Goal: Information Seeking & Learning: Learn about a topic

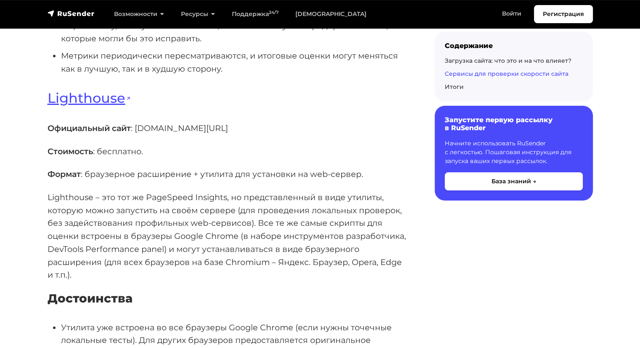
scroll to position [3115, 0]
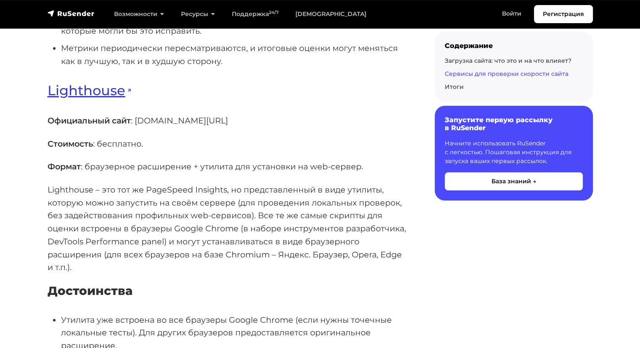
click at [112, 99] on link "Lighthouse" at bounding box center [89, 90] width 83 height 16
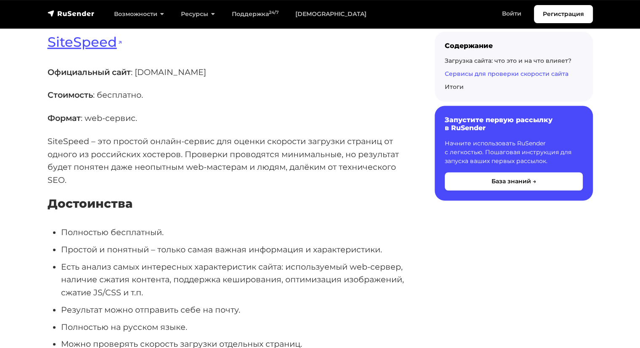
scroll to position [3915, 0]
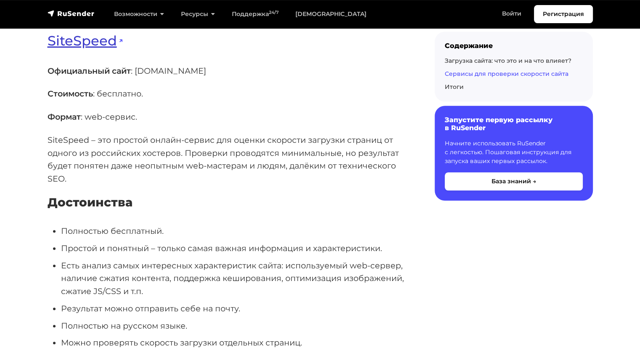
click at [92, 49] on link "SiteSpeed" at bounding box center [85, 40] width 75 height 16
drag, startPoint x: 192, startPoint y: 109, endPoint x: 130, endPoint y: 113, distance: 62.9
click at [130, 77] on p "Официальный сайт : [DOMAIN_NAME]" at bounding box center [228, 70] width 360 height 13
click at [172, 77] on p "Официальный сайт : [DOMAIN_NAME]" at bounding box center [228, 70] width 360 height 13
drag, startPoint x: 186, startPoint y: 110, endPoint x: 138, endPoint y: 111, distance: 48.8
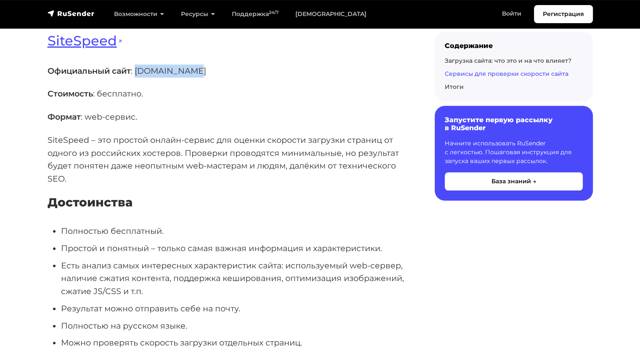
click at [138, 77] on p "Официальный сайт : [DOMAIN_NAME]" at bounding box center [228, 70] width 360 height 13
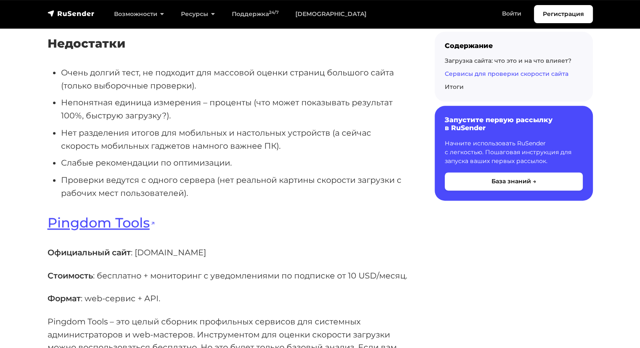
scroll to position [4378, 0]
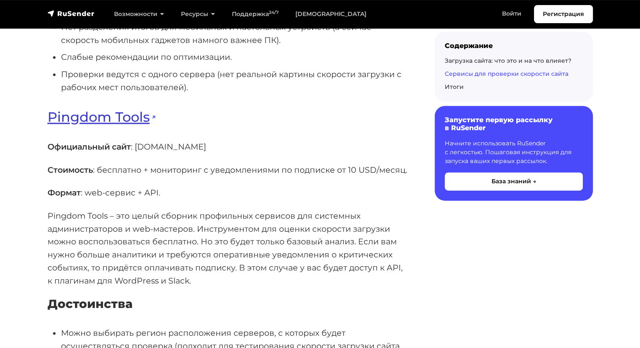
click at [129, 125] on link "Pingdom Tools" at bounding box center [102, 117] width 108 height 16
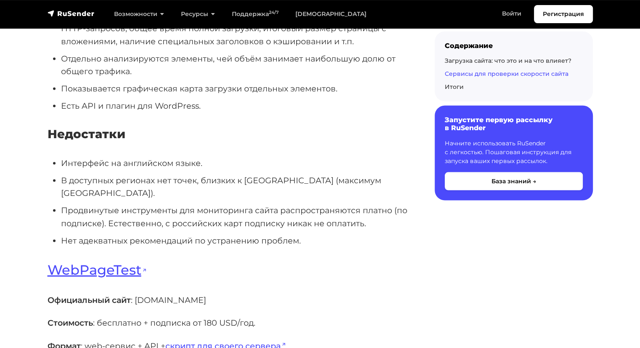
scroll to position [4841, 0]
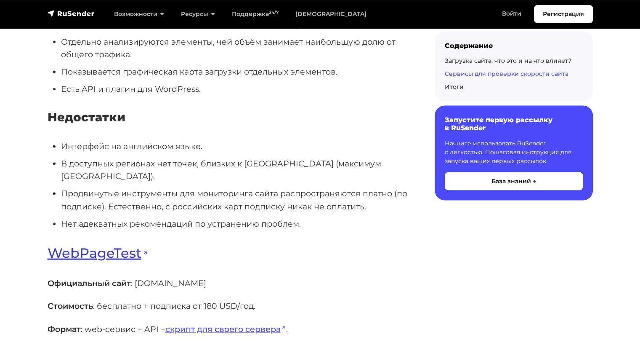
click at [105, 261] on link "WebPageTest" at bounding box center [97, 253] width 99 height 16
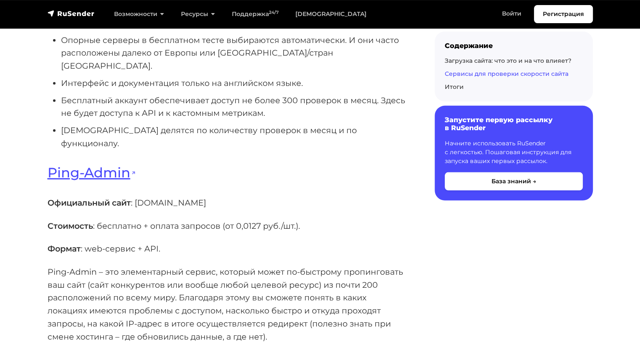
scroll to position [5683, 0]
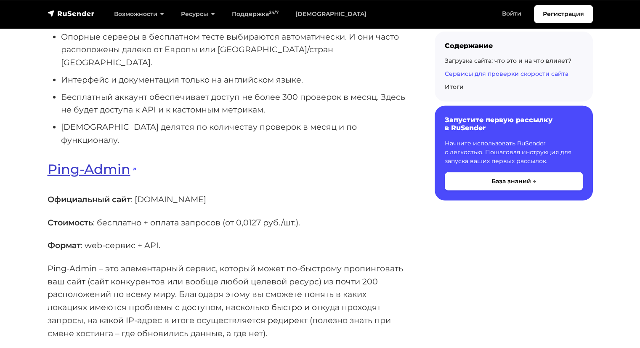
click at [125, 177] on link "Ping-Admin" at bounding box center [92, 169] width 88 height 16
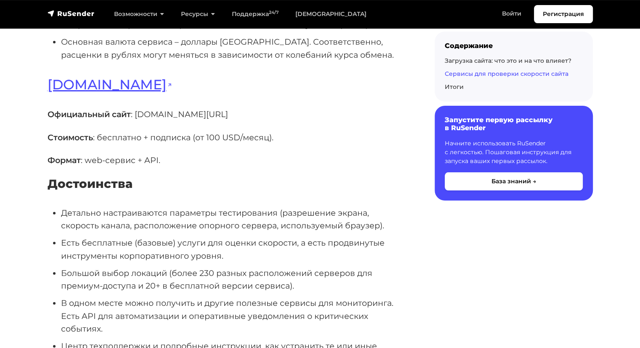
scroll to position [6356, 0]
